Goal: Go to known website: Access a specific website the user already knows

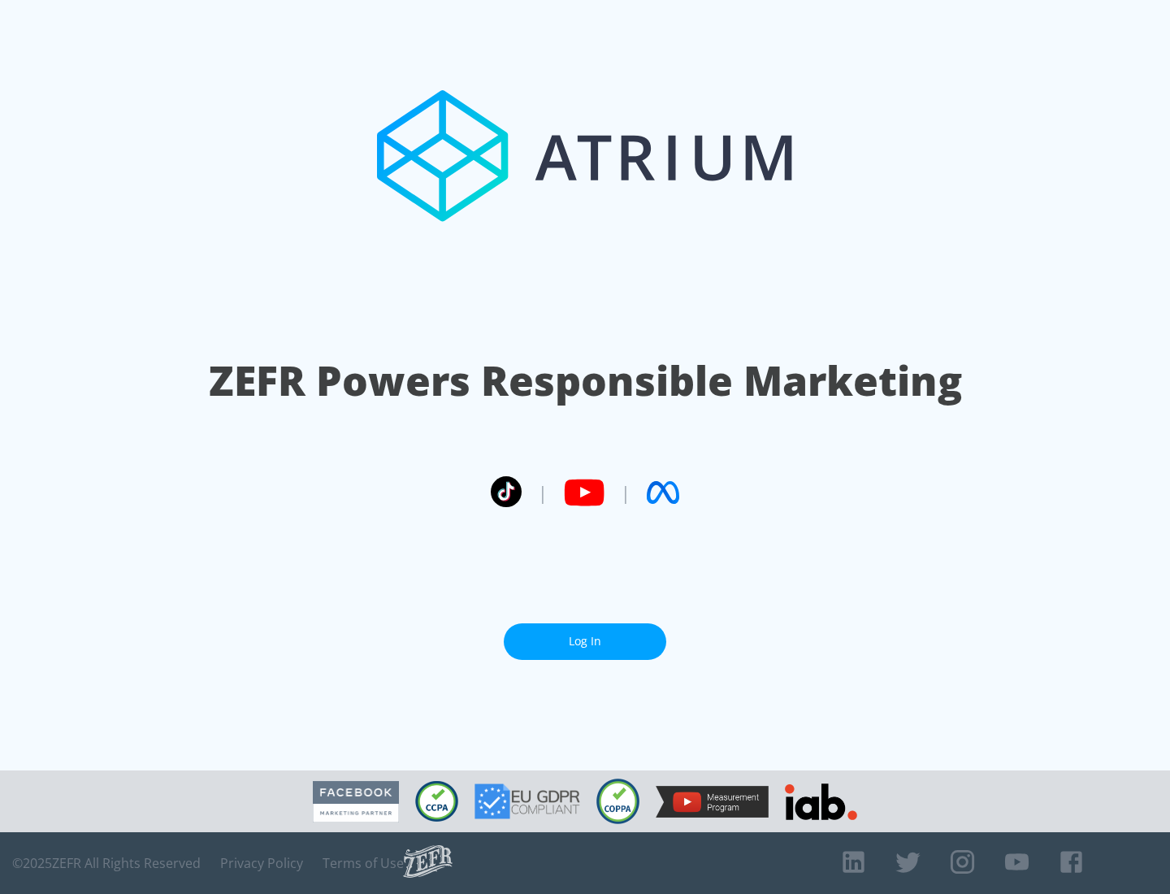
click at [585, 641] on link "Log In" at bounding box center [585, 641] width 163 height 37
